Goal: Task Accomplishment & Management: Use online tool/utility

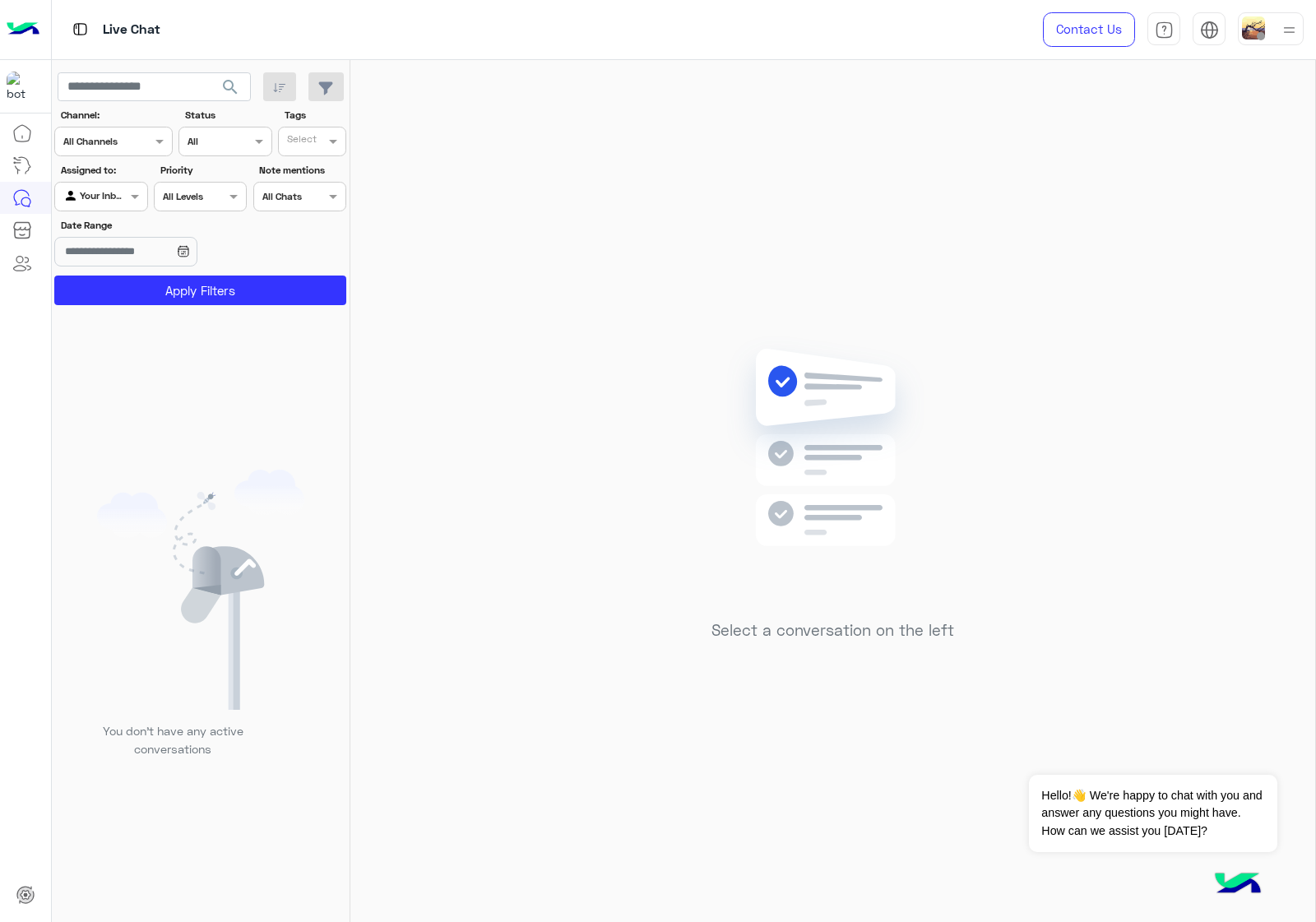
click at [1254, 19] on img at bounding box center [1253, 28] width 23 height 23
click at [1235, 122] on label "Online" at bounding box center [1202, 125] width 180 height 29
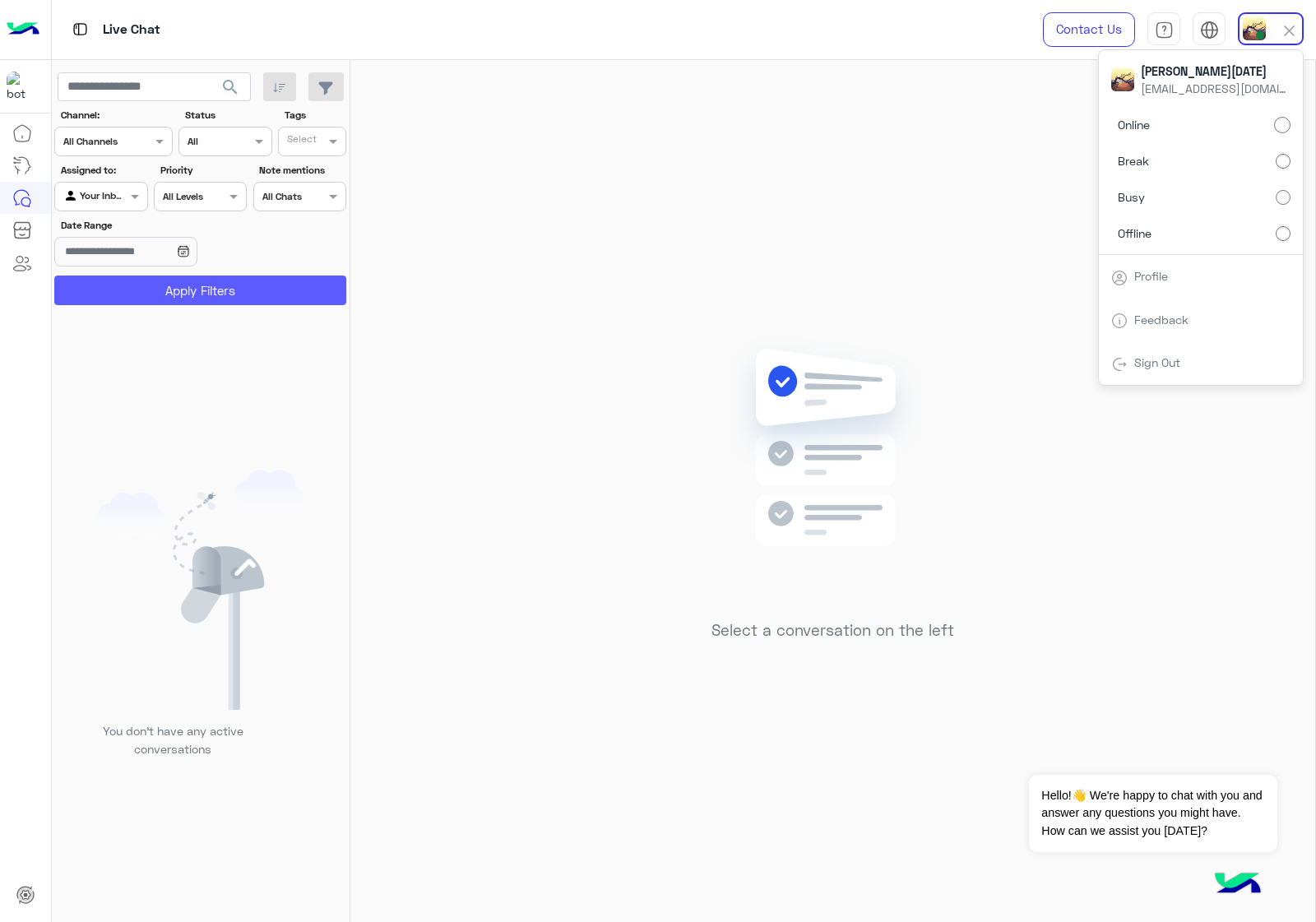
click at [227, 297] on button "Apply Filters" at bounding box center [200, 290] width 292 height 29
